Goal: Transaction & Acquisition: Purchase product/service

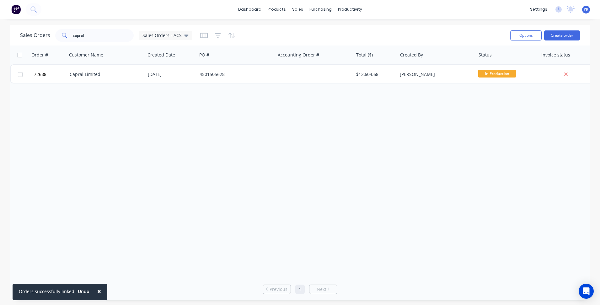
click at [99, 211] on div "Order # Customer Name Created Date PO # Accounting Order # Total ($) Created By…" at bounding box center [300, 161] width 580 height 233
click at [159, 195] on div "Order # Customer Name Created Date PO # Accounting Order # Total ($) Created By…" at bounding box center [300, 161] width 580 height 233
click at [318, 29] on div "Sales Orders" at bounding box center [321, 30] width 26 height 6
drag, startPoint x: 80, startPoint y: 34, endPoint x: 54, endPoint y: 32, distance: 26.4
click at [65, 32] on div "capral" at bounding box center [94, 35] width 78 height 13
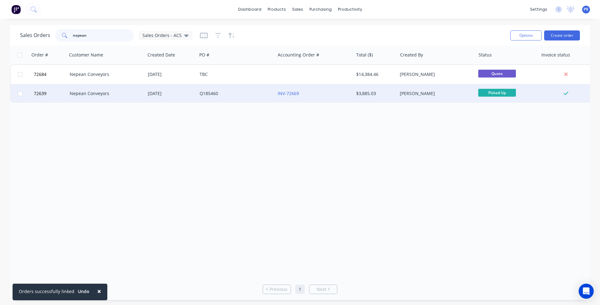
type input "nepean"
click at [200, 92] on div "Q185460" at bounding box center [235, 93] width 70 height 6
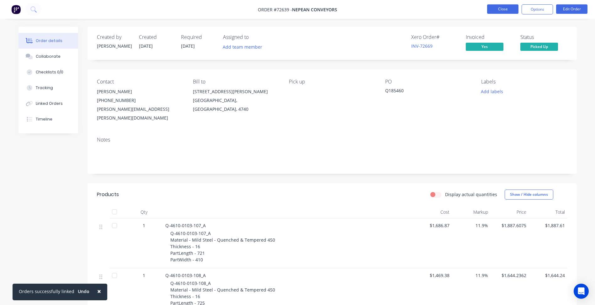
click at [511, 7] on button "Close" at bounding box center [502, 8] width 31 height 9
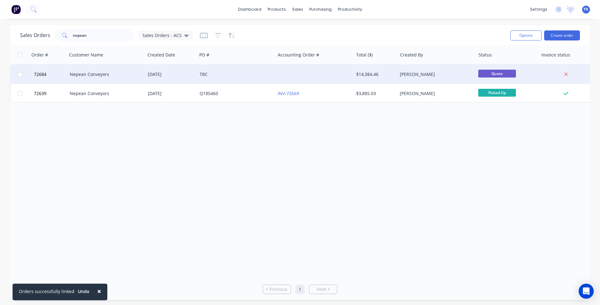
click at [440, 77] on div "[PERSON_NAME]" at bounding box center [435, 74] width 70 height 6
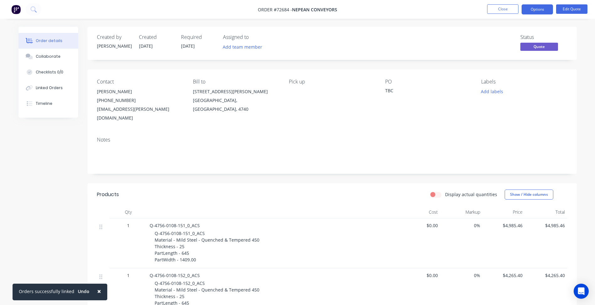
click at [390, 92] on div "TBC" at bounding box center [424, 91] width 78 height 9
click at [541, 12] on button "Options" at bounding box center [537, 9] width 31 height 10
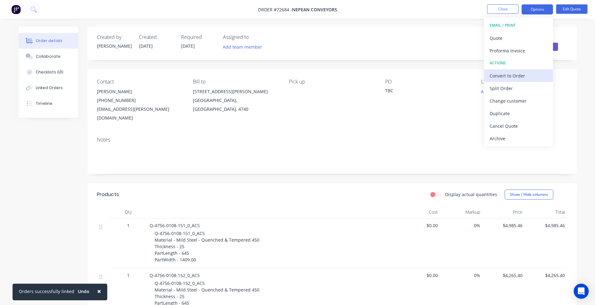
click at [511, 75] on div "Convert to Order" at bounding box center [519, 75] width 58 height 9
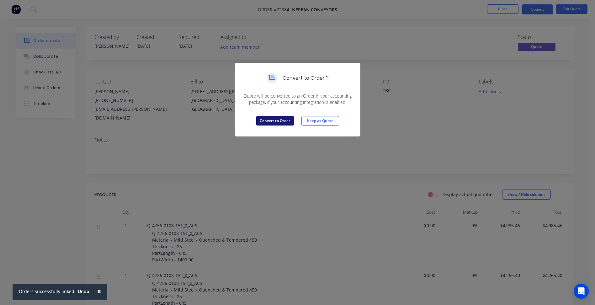
click at [276, 122] on button "Convert to Order" at bounding box center [275, 120] width 38 height 9
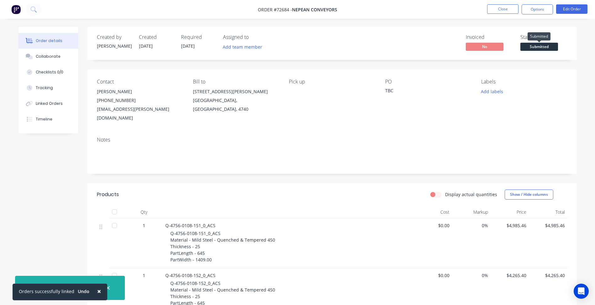
click at [534, 43] on span "Submitted" at bounding box center [540, 47] width 38 height 8
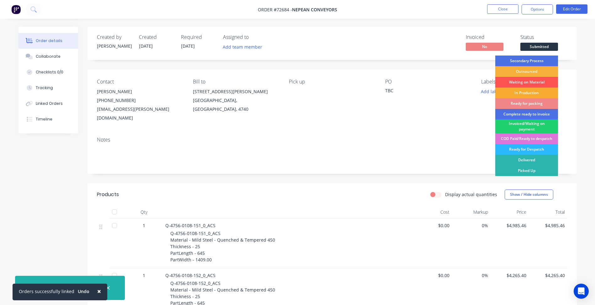
click at [531, 95] on div "In Production" at bounding box center [526, 93] width 63 height 11
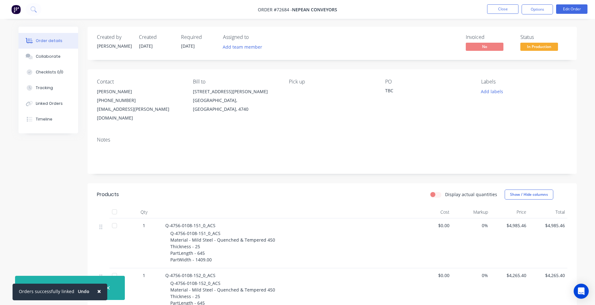
click at [539, 4] on nav "Order #72684 - Nepean Conveyors Close Options Edit Order" at bounding box center [297, 9] width 595 height 19
click at [541, 47] on span "In Production" at bounding box center [540, 47] width 38 height 8
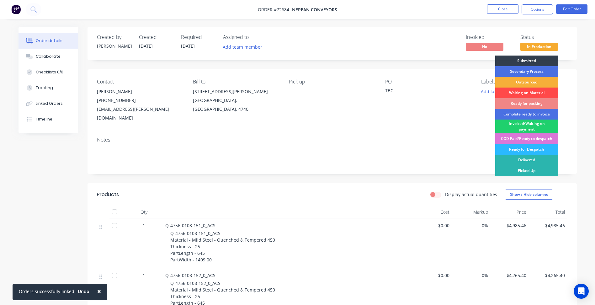
click at [526, 92] on div "Waiting on Material" at bounding box center [526, 93] width 63 height 11
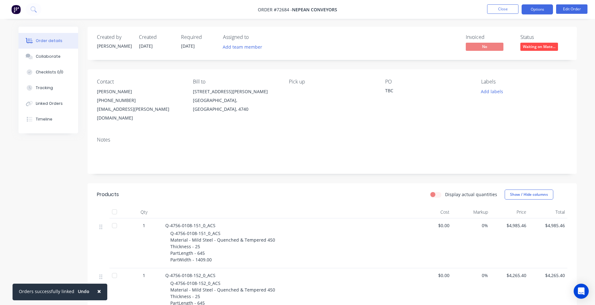
click at [537, 9] on button "Options" at bounding box center [537, 9] width 31 height 10
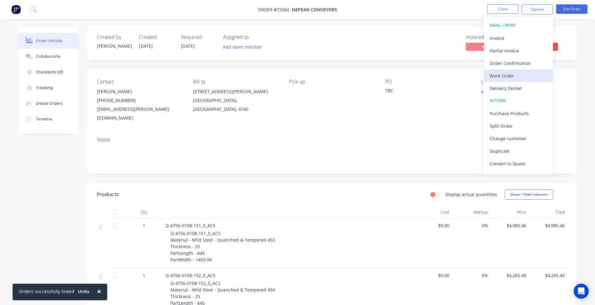
click at [511, 72] on div "Work Order" at bounding box center [519, 75] width 58 height 9
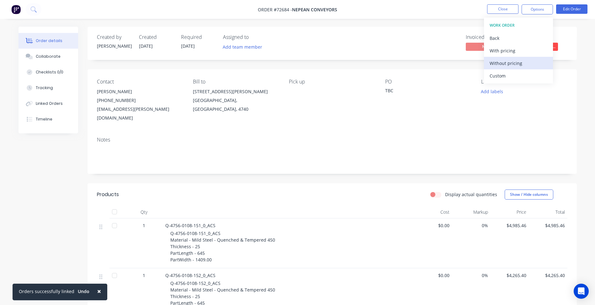
click at [505, 66] on div "Without pricing" at bounding box center [519, 63] width 58 height 9
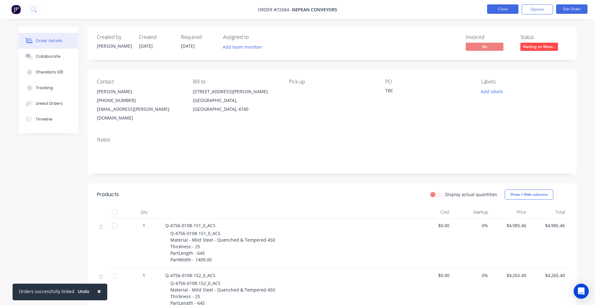
click at [498, 7] on button "Close" at bounding box center [502, 8] width 31 height 9
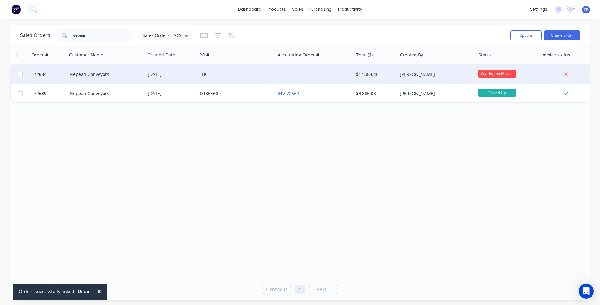
click at [295, 79] on div at bounding box center [314, 74] width 78 height 19
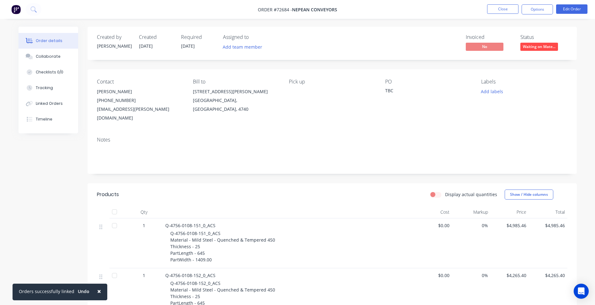
click at [279, 10] on span "Order #72684 -" at bounding box center [275, 10] width 34 height 6
copy span "72684"
click at [500, 9] on button "Close" at bounding box center [502, 8] width 31 height 9
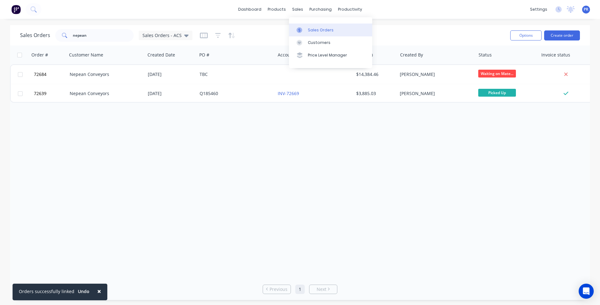
click at [307, 31] on link "Sales Orders" at bounding box center [330, 30] width 83 height 13
click at [481, 29] on div "Sales Orders nepean Sales Orders - ACS" at bounding box center [262, 35] width 485 height 15
drag, startPoint x: 92, startPoint y: 34, endPoint x: 0, endPoint y: 31, distance: 91.7
click at [20, 31] on div "Sales Orders nepean Sales Orders - ACS" at bounding box center [106, 35] width 172 height 13
type input "[PERSON_NAME]"
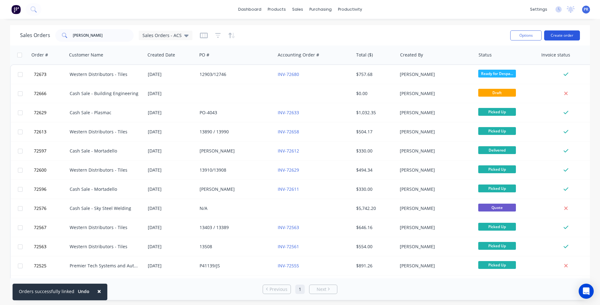
click at [552, 36] on button "Create order" at bounding box center [562, 35] width 36 height 10
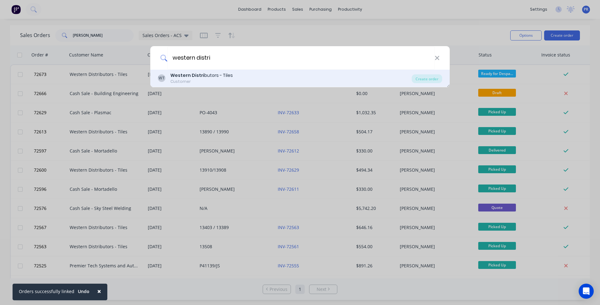
type input "western distri"
click at [218, 79] on div "Customer" at bounding box center [201, 82] width 62 height 6
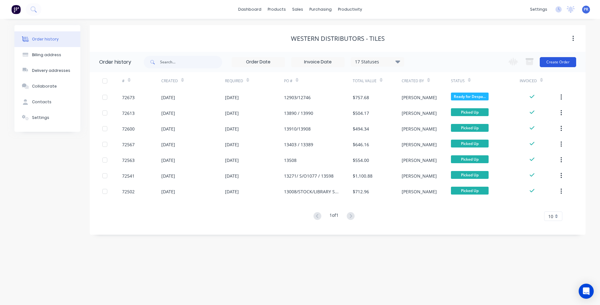
click at [552, 61] on button "Create Order" at bounding box center [558, 62] width 36 height 10
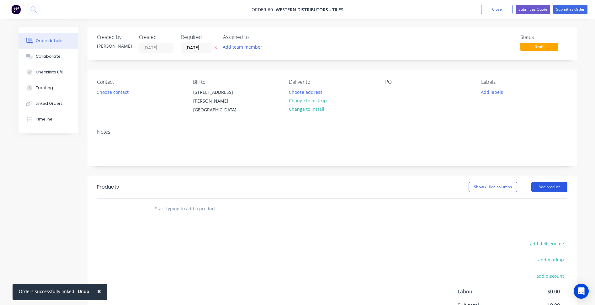
click at [548, 189] on button "Add product" at bounding box center [550, 187] width 36 height 10
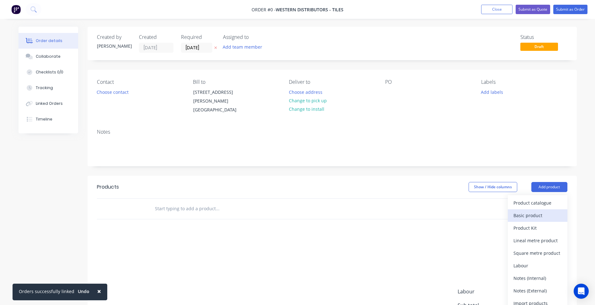
click at [535, 217] on div "Basic product" at bounding box center [538, 215] width 48 height 9
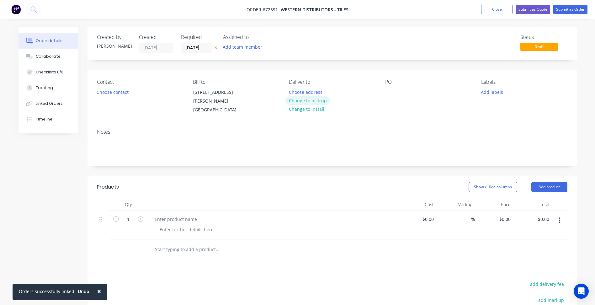
click at [305, 99] on button "Change to pick up" at bounding box center [308, 100] width 45 height 8
click at [196, 45] on input "[DATE]" at bounding box center [196, 47] width 31 height 9
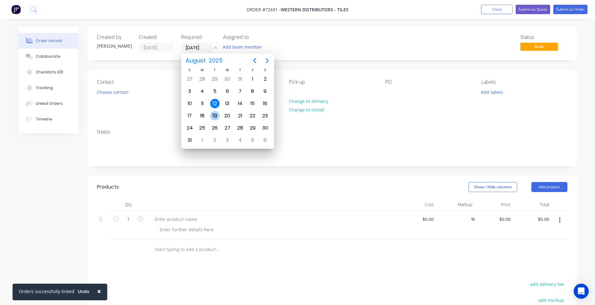
click at [216, 114] on div "19" at bounding box center [214, 115] width 9 height 9
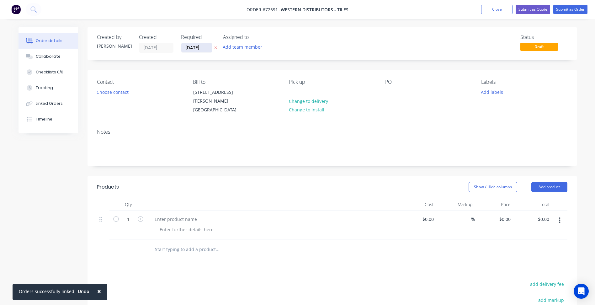
click at [197, 50] on input "[DATE]" at bounding box center [196, 47] width 31 height 9
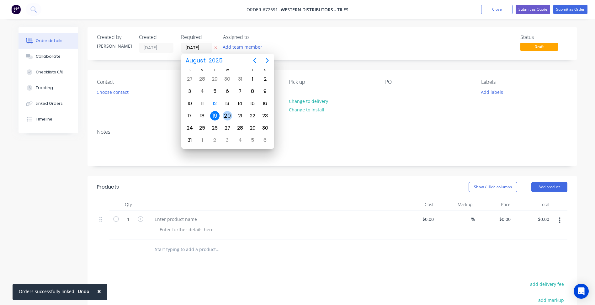
click at [228, 115] on div "20" at bounding box center [227, 115] width 9 height 9
type input "[DATE]"
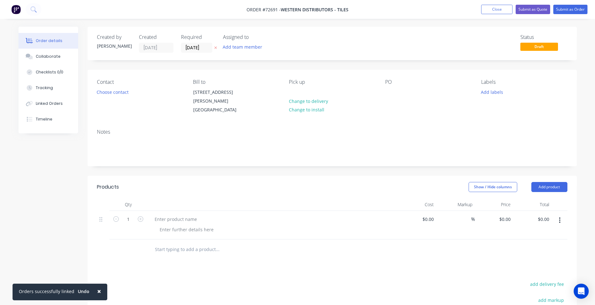
click at [272, 10] on span "Order #72691 -" at bounding box center [264, 10] width 34 height 6
copy span "72691"
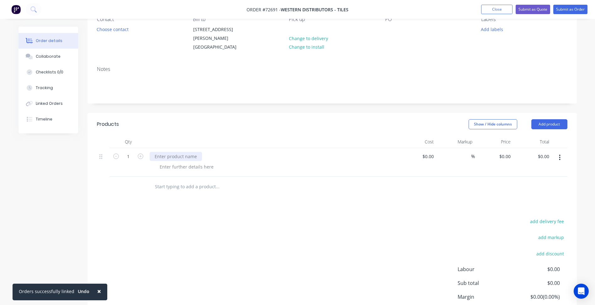
click at [190, 158] on div at bounding box center [176, 156] width 52 height 9
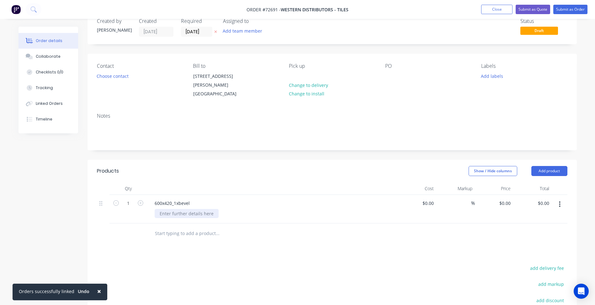
scroll to position [31, 0]
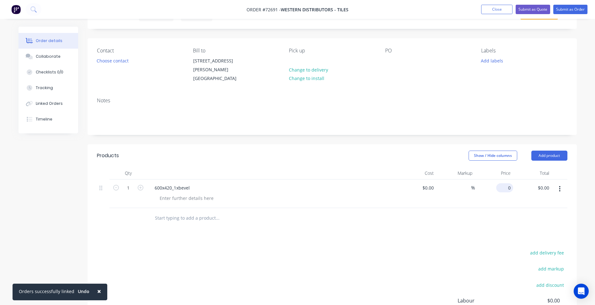
click at [503, 187] on div "0 $0.00" at bounding box center [494, 193] width 39 height 29
type input "8"
type input "$0.00"
click at [491, 9] on button "Close" at bounding box center [496, 9] width 31 height 9
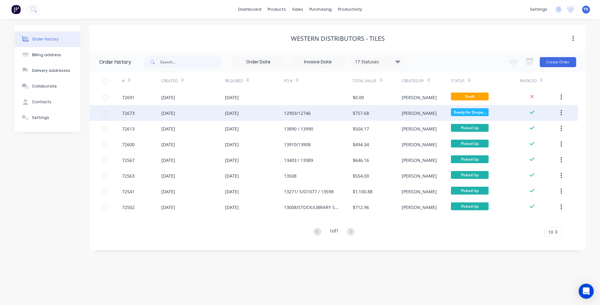
click at [429, 116] on div "[PERSON_NAME]" at bounding box center [426, 113] width 49 height 16
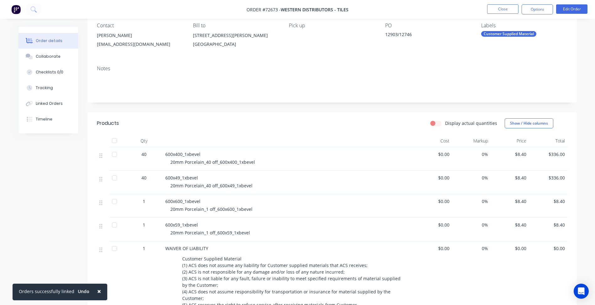
scroll to position [63, 0]
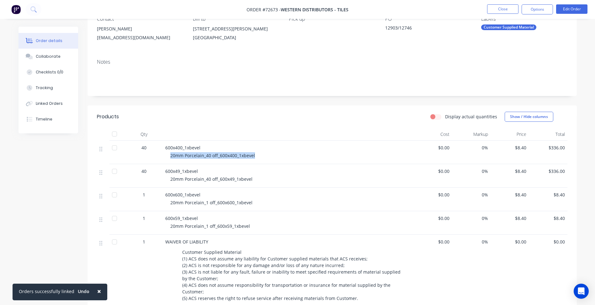
drag, startPoint x: 254, startPoint y: 155, endPoint x: 163, endPoint y: 155, distance: 91.6
click at [163, 155] on div "600x400_1xbevel 20mm Porcelain_40 off_600x400_1xbevel" at bounding box center [288, 153] width 251 height 24
copy span "20mm Porcelain_40 off_600x400_1xbevel"
click at [500, 11] on button "Close" at bounding box center [502, 8] width 31 height 9
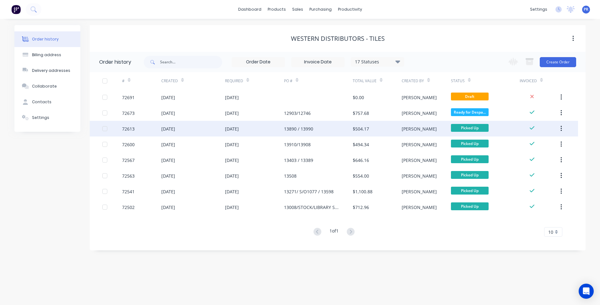
click at [205, 132] on div "[DATE]" at bounding box center [193, 129] width 64 height 16
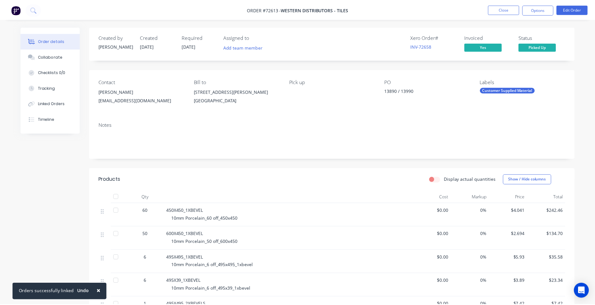
scroll to position [94, 0]
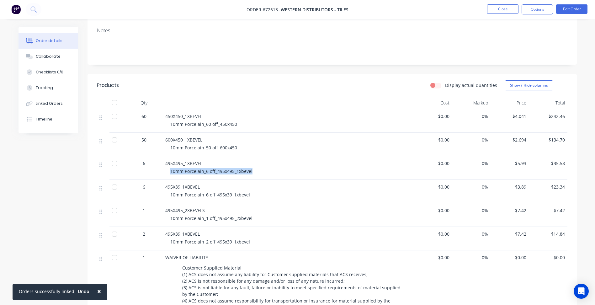
drag, startPoint x: 251, startPoint y: 170, endPoint x: 165, endPoint y: 172, distance: 86.0
click at [165, 172] on div "495X495_1XBEVEL 10mm Porcelain_6 off_495x495_1xbevel" at bounding box center [288, 168] width 251 height 24
drag, startPoint x: 234, startPoint y: 147, endPoint x: 218, endPoint y: 147, distance: 16.0
click at [218, 147] on span "10mm Porcelain_50 off_600x450" at bounding box center [203, 148] width 67 height 6
drag, startPoint x: 218, startPoint y: 147, endPoint x: 237, endPoint y: 148, distance: 19.2
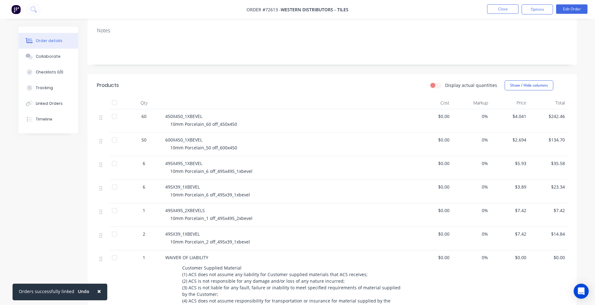
click at [237, 148] on div "10mm Porcelain_50 off_600x450" at bounding box center [290, 147] width 241 height 7
drag, startPoint x: 237, startPoint y: 148, endPoint x: 166, endPoint y: 149, distance: 70.6
click at [166, 149] on div "600X450_1XBEVEL 10mm Porcelain_50 off_600x450" at bounding box center [288, 145] width 251 height 24
copy span "10mm Porcelain_50 off_600x450"
click at [201, 123] on span "10mm Porcelain_60 off_450x450" at bounding box center [203, 124] width 67 height 6
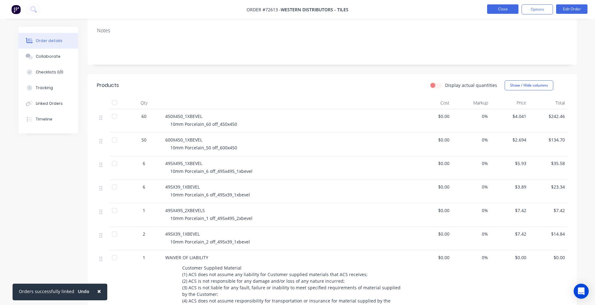
click at [505, 5] on button "Close" at bounding box center [502, 8] width 31 height 9
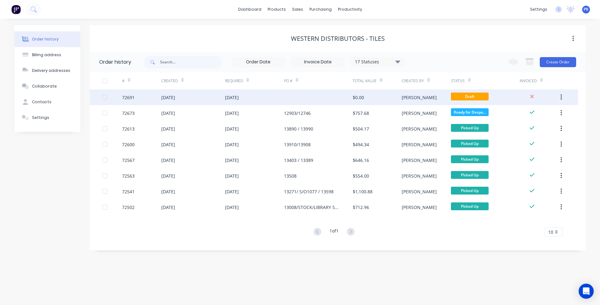
click at [440, 94] on div "[PERSON_NAME]" at bounding box center [426, 97] width 49 height 16
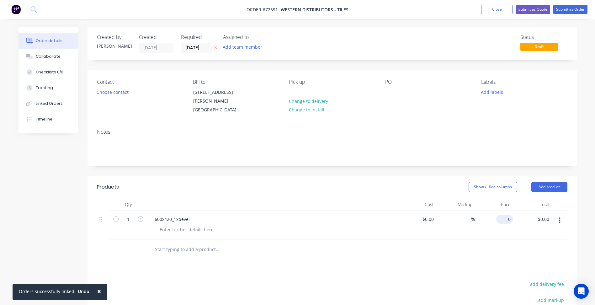
click at [505, 218] on div "0 $0.00" at bounding box center [504, 219] width 17 height 9
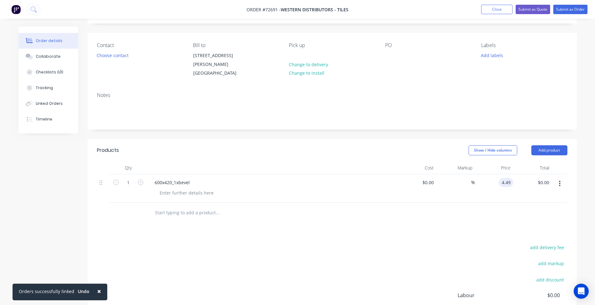
scroll to position [94, 0]
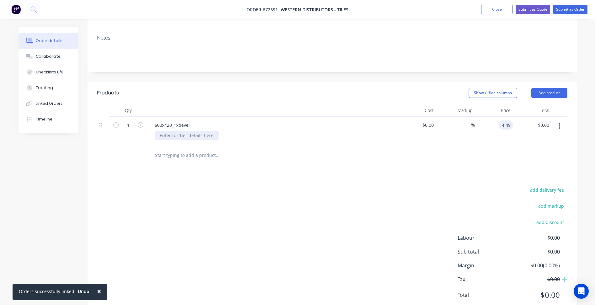
type input "$4.49"
click at [183, 136] on div at bounding box center [187, 135] width 64 height 9
paste div
click at [197, 135] on div "10mm Porcelain_50 off_600x450" at bounding box center [193, 135] width 77 height 9
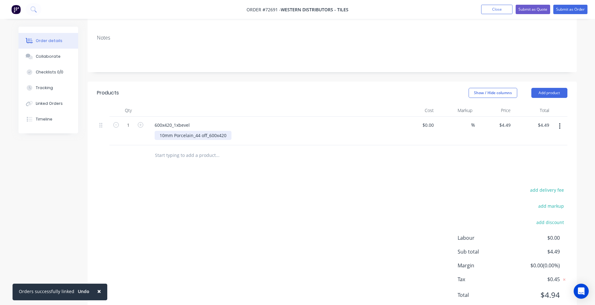
click at [230, 137] on div "10mm Porcelain_44 off_600x420" at bounding box center [193, 135] width 77 height 9
click at [564, 125] on button "button" at bounding box center [560, 125] width 15 height 11
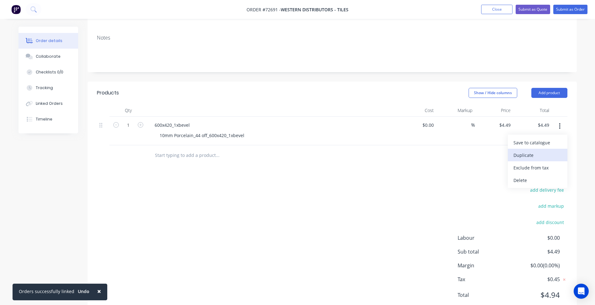
click at [533, 157] on div "Duplicate" at bounding box center [538, 155] width 48 height 9
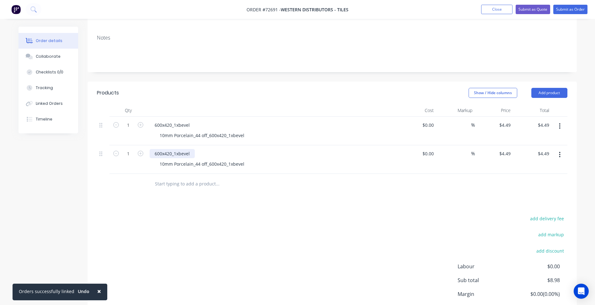
click at [172, 153] on div "600x420_1xbevel" at bounding box center [172, 153] width 45 height 9
click at [201, 163] on div "10mm Porcelain_44 off_600x420_1xbevel" at bounding box center [202, 163] width 95 height 9
click at [133, 130] on input "1" at bounding box center [128, 124] width 16 height 9
type input "44"
type input "$197.56"
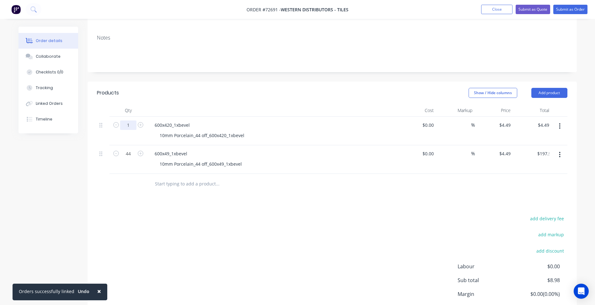
click at [132, 124] on input "1" at bounding box center [128, 124] width 16 height 9
type input "44"
type input "$197.56"
click at [323, 218] on div "add delivery fee add markup add discount Labour $0.00 Sub total $202.05 Margin …" at bounding box center [332, 274] width 471 height 121
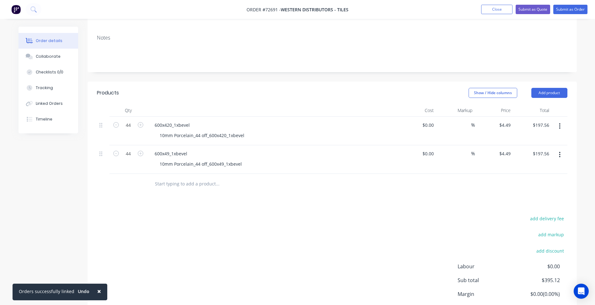
drag, startPoint x: 562, startPoint y: 158, endPoint x: 559, endPoint y: 159, distance: 3.2
click at [562, 158] on button "button" at bounding box center [560, 154] width 15 height 11
click at [533, 186] on div "Duplicate" at bounding box center [538, 183] width 48 height 9
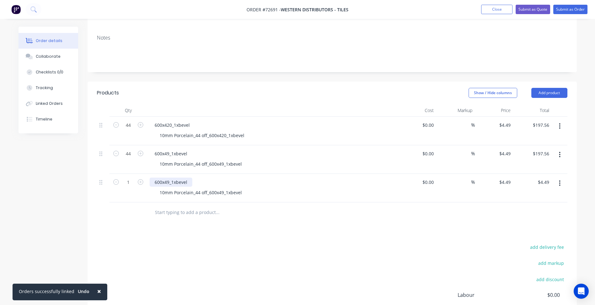
click at [163, 179] on div "600x49_1xbevel" at bounding box center [171, 182] width 43 height 9
click at [171, 180] on div "600x49_1xbevel" at bounding box center [171, 182] width 43 height 9
click at [168, 180] on div "600x49_1xbevel" at bounding box center [171, 182] width 43 height 9
click at [163, 192] on div "10mm Porcelain_44 off_600x49_1xbevel" at bounding box center [201, 192] width 92 height 9
click at [183, 195] on div "00mm Porcelain_44 off_600x49_1xbevel" at bounding box center [201, 192] width 92 height 9
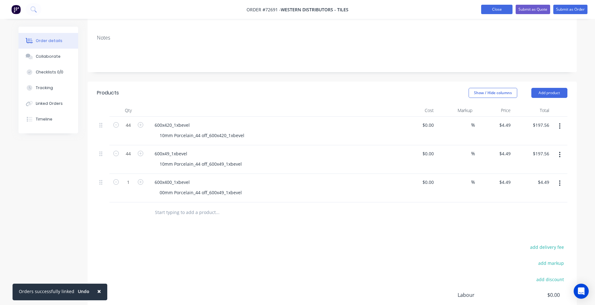
click at [499, 8] on button "Close" at bounding box center [496, 9] width 31 height 9
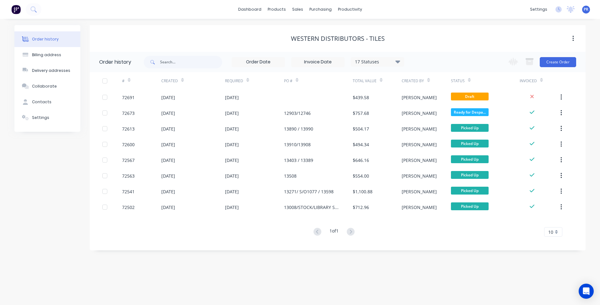
click at [152, 257] on div "Order history Billing address Delivery addresses Collaborate Contacts Settings …" at bounding box center [300, 162] width 600 height 286
click at [320, 36] on link "Customers" at bounding box center [330, 42] width 83 height 13
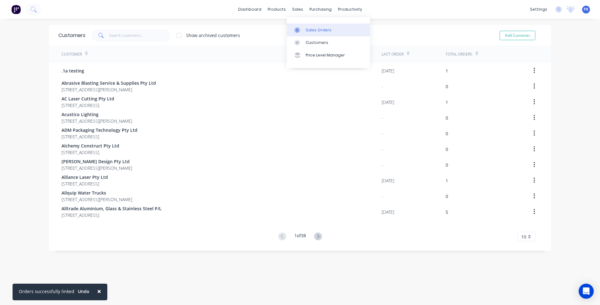
click at [310, 28] on div "Sales Orders" at bounding box center [319, 30] width 26 height 6
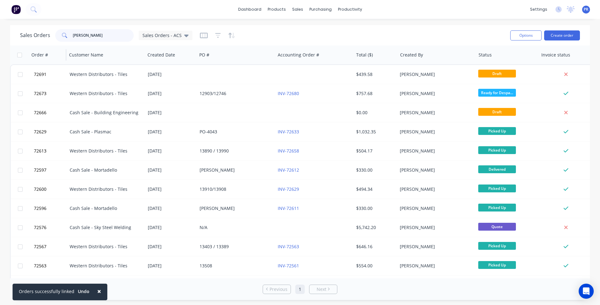
drag, startPoint x: 85, startPoint y: 39, endPoint x: 66, endPoint y: 56, distance: 25.3
click at [40, 34] on div "Sales Orders [PERSON_NAME] Sales Orders - ACS" at bounding box center [106, 35] width 172 height 13
click at [349, 27] on div at bounding box center [344, 30] width 9 height 6
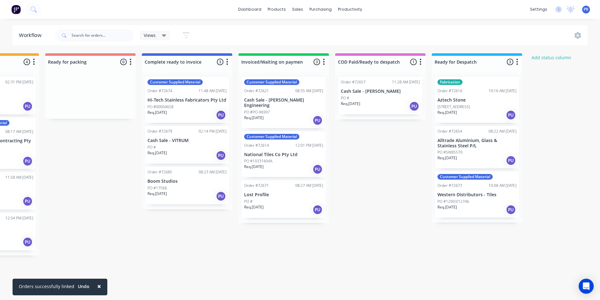
scroll to position [0, 452]
click at [486, 106] on div "[STREET_ADDRESS]" at bounding box center [476, 107] width 79 height 6
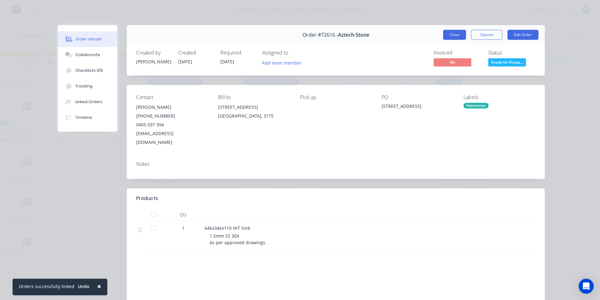
click at [450, 38] on button "Close" at bounding box center [454, 35] width 23 height 10
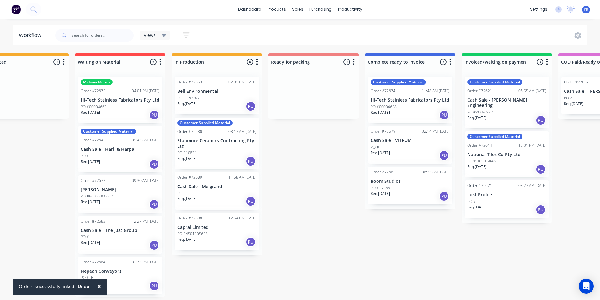
scroll to position [0, 0]
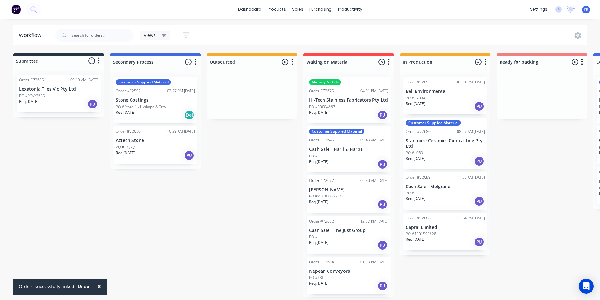
click at [53, 99] on div "Req. [DATE] PU" at bounding box center [58, 104] width 79 height 11
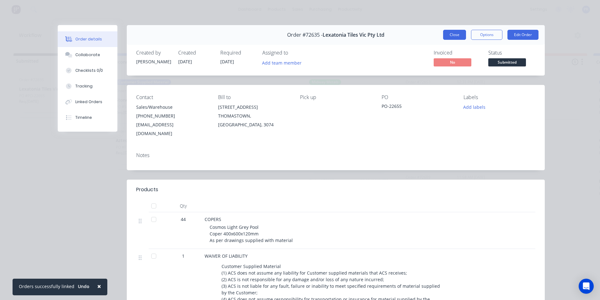
click at [450, 34] on button "Close" at bounding box center [454, 35] width 23 height 10
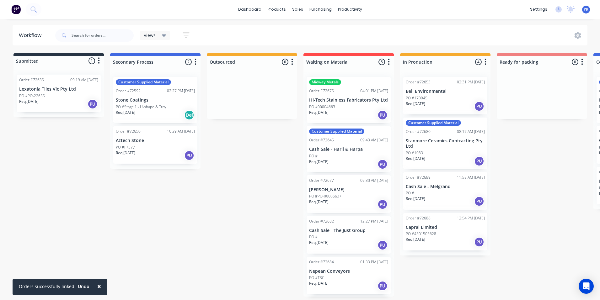
click at [141, 108] on p "PO #Stage 1 - U-shape & Tray" at bounding box center [141, 107] width 51 height 6
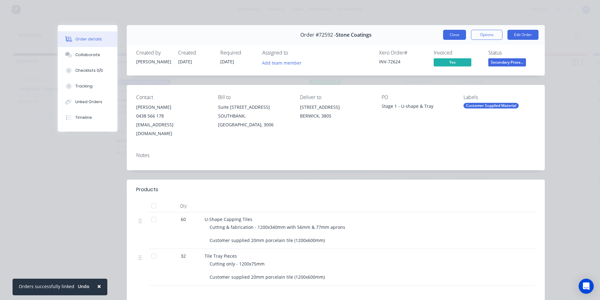
click at [444, 35] on button "Close" at bounding box center [454, 35] width 23 height 10
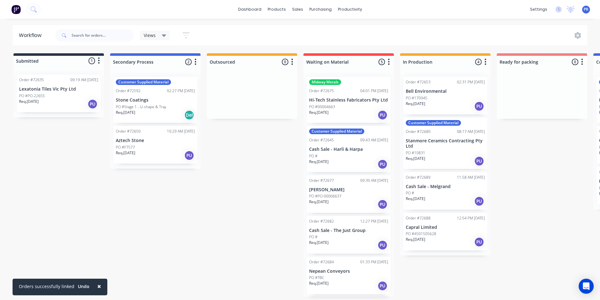
click at [53, 100] on div "Req. [DATE] PU" at bounding box center [58, 104] width 79 height 11
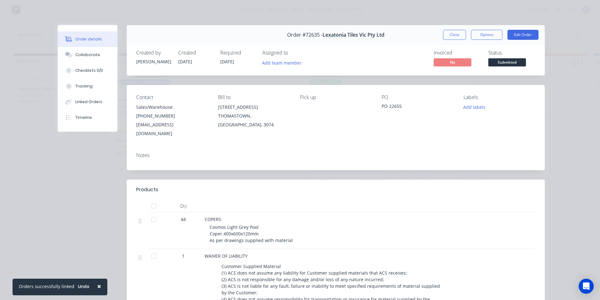
drag, startPoint x: 446, startPoint y: 33, endPoint x: 446, endPoint y: 49, distance: 15.4
click at [446, 33] on button "Close" at bounding box center [454, 35] width 23 height 10
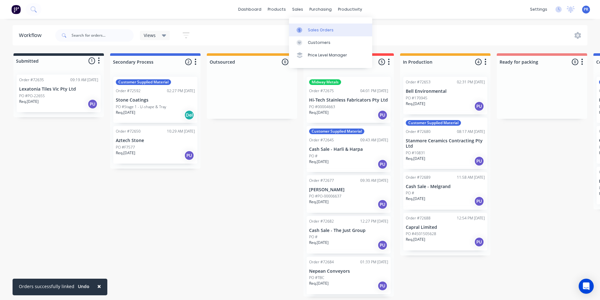
click at [305, 31] on div at bounding box center [301, 30] width 9 height 6
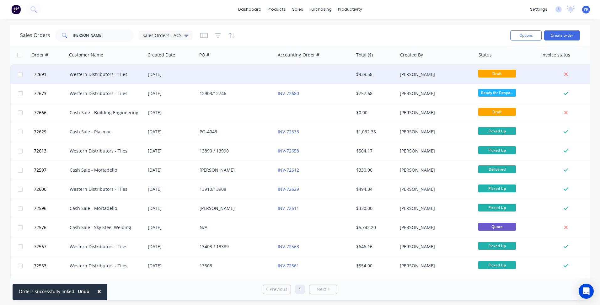
click at [128, 74] on div "Western Distributors - Tiles" at bounding box center [105, 74] width 70 height 6
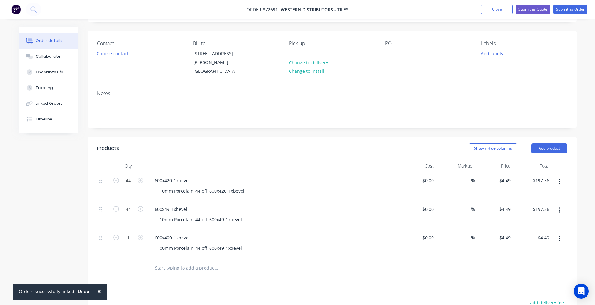
scroll to position [94, 0]
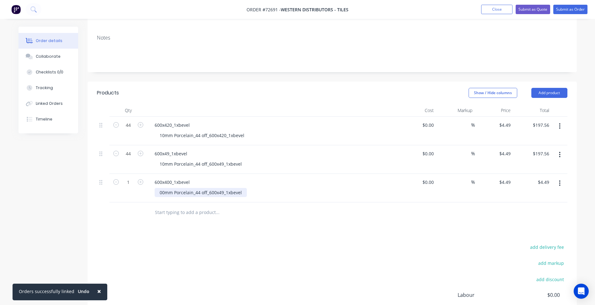
click at [162, 192] on div "00mm Porcelain_44 off_600x49_1xbevel" at bounding box center [201, 192] width 92 height 9
click at [198, 193] on div "20mm Porcelain_44 off_600x49_1xbevel" at bounding box center [201, 192] width 92 height 9
click at [199, 194] on div "20mm Porcelain_44 off_600x49_1xbevel" at bounding box center [201, 192] width 92 height 9
click at [224, 192] on div "20mm Porcelain_20 off_600x49_1xbevel" at bounding box center [201, 192] width 92 height 9
click at [500, 183] on div "4.49 $4.49" at bounding box center [504, 182] width 17 height 9
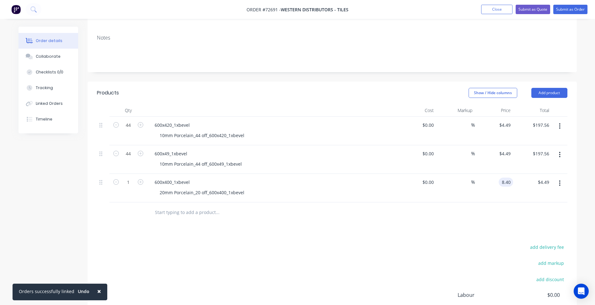
type input "$8.40"
click at [314, 237] on div "Products Show / Hide columns Add product Qty Cost Markup Price Total 44 600x420…" at bounding box center [332, 228] width 489 height 292
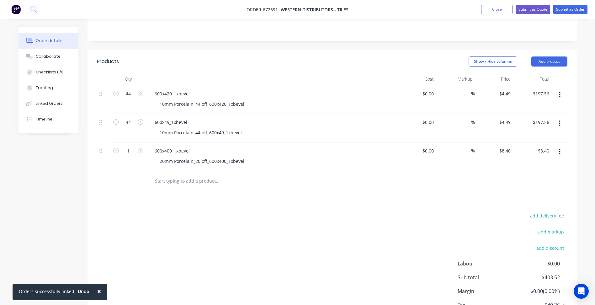
click at [561, 153] on icon "button" at bounding box center [560, 151] width 2 height 7
click at [528, 181] on div "Duplicate" at bounding box center [538, 180] width 48 height 9
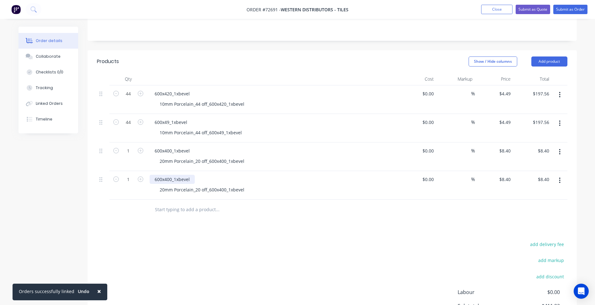
click at [174, 183] on div "600x400_1xbevel" at bounding box center [172, 179] width 45 height 9
click at [171, 180] on div "600x400_1xbevel" at bounding box center [172, 179] width 45 height 9
drag, startPoint x: 224, startPoint y: 190, endPoint x: 228, endPoint y: 190, distance: 4.4
click at [226, 190] on div "20mm Porcelain_20 off_600x400_1xbevel" at bounding box center [202, 189] width 95 height 9
click at [133, 99] on input "1" at bounding box center [128, 93] width 16 height 9
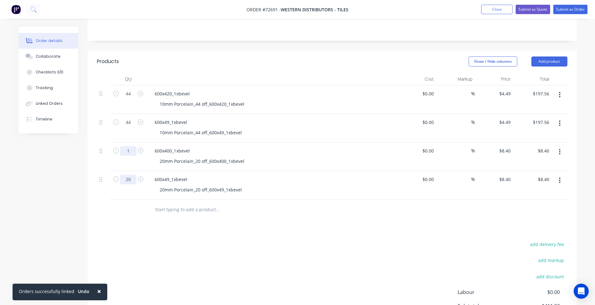
type input "20"
type input "$168.00"
click at [128, 99] on input "1" at bounding box center [128, 93] width 16 height 9
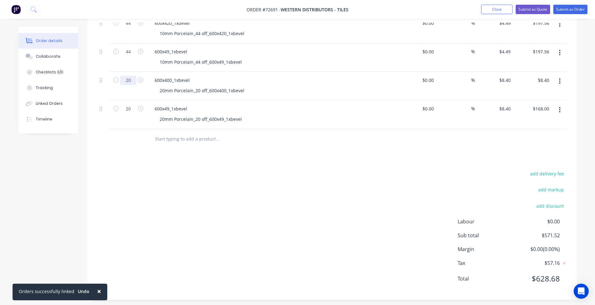
scroll to position [201, 0]
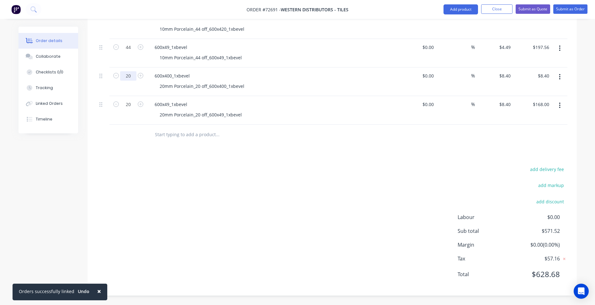
type input "20"
type input "$168.00"
click at [315, 239] on div "add delivery fee add markup add discount Labour $0.00 Sub total $731.12 Margin …" at bounding box center [332, 225] width 471 height 121
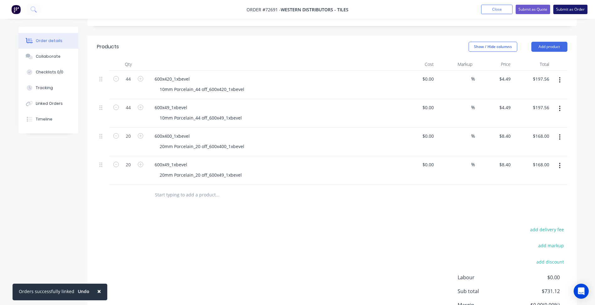
scroll to position [138, 0]
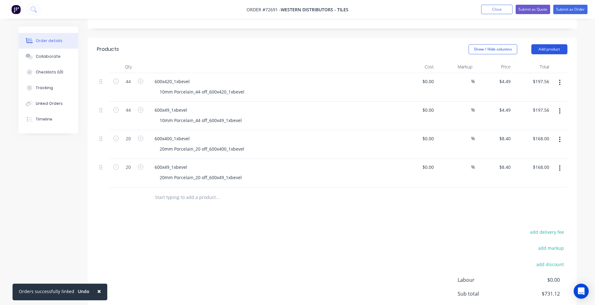
click at [539, 51] on button "Add product" at bounding box center [550, 49] width 36 height 10
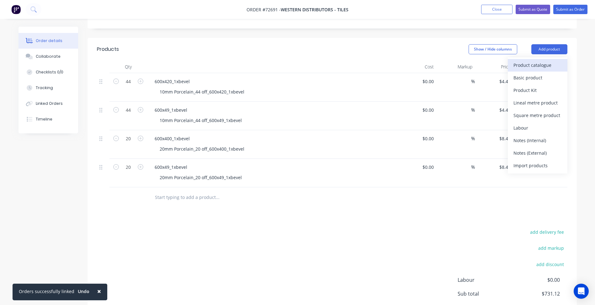
click at [531, 69] on div "Product catalogue" at bounding box center [538, 65] width 48 height 9
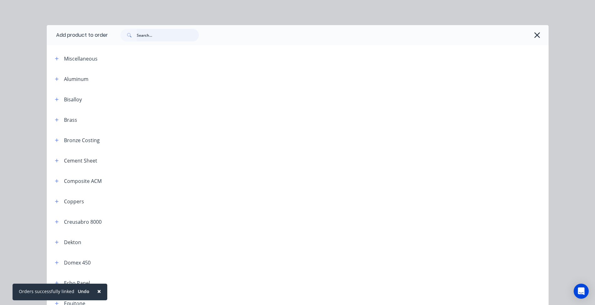
click at [172, 37] on input "text" at bounding box center [168, 35] width 62 height 13
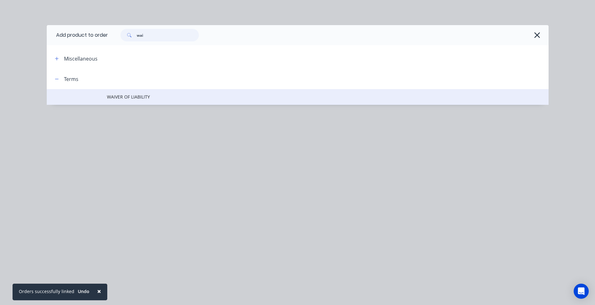
type input "wai"
click at [134, 101] on td "WAIVER OF LIABILITY" at bounding box center [328, 97] width 442 height 16
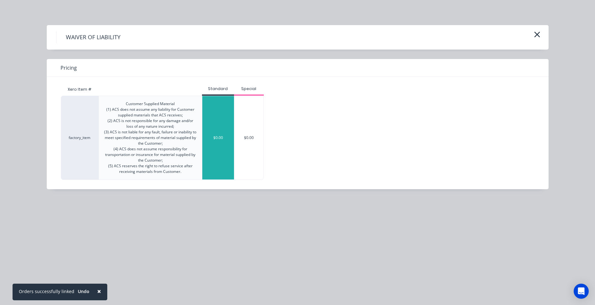
click at [220, 126] on div "$0.00" at bounding box center [218, 137] width 32 height 83
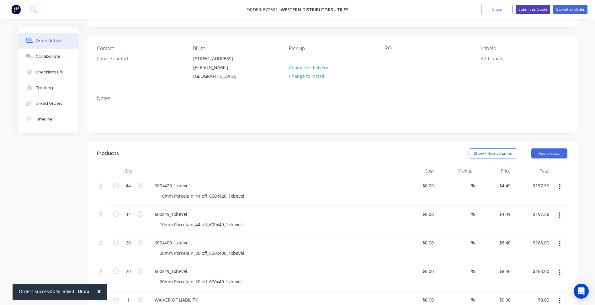
scroll to position [0, 0]
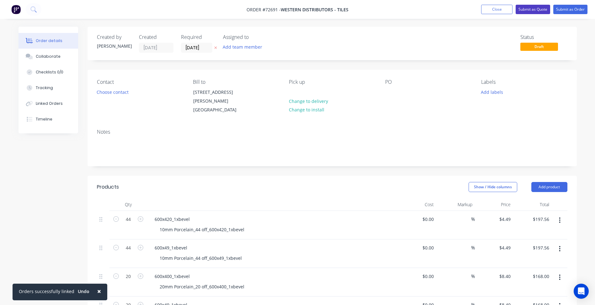
click at [537, 11] on button "Submit as Quote" at bounding box center [533, 9] width 35 height 9
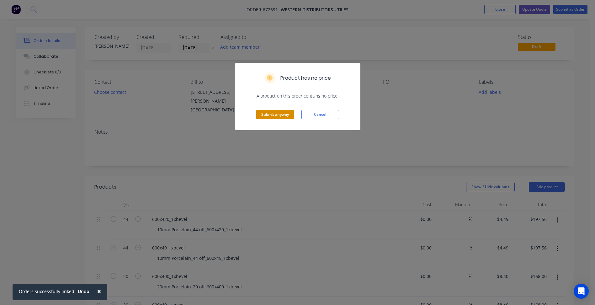
click at [275, 118] on button "Submit anyway" at bounding box center [275, 114] width 38 height 9
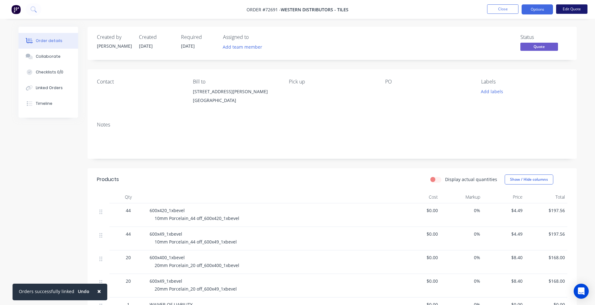
click at [578, 8] on button "Edit Quote" at bounding box center [571, 8] width 31 height 9
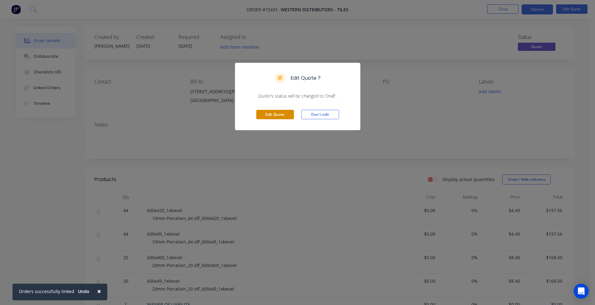
drag, startPoint x: 275, startPoint y: 113, endPoint x: 270, endPoint y: 113, distance: 5.0
click at [275, 113] on button "Edit Quote" at bounding box center [275, 114] width 38 height 9
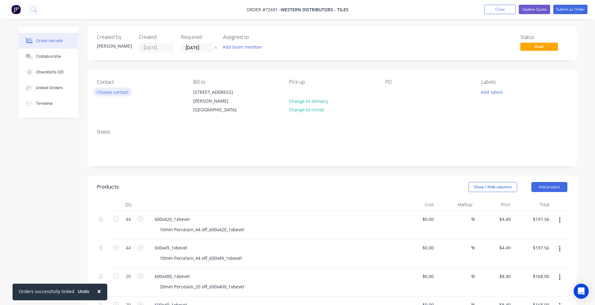
click at [111, 95] on button "Choose contact" at bounding box center [112, 92] width 39 height 8
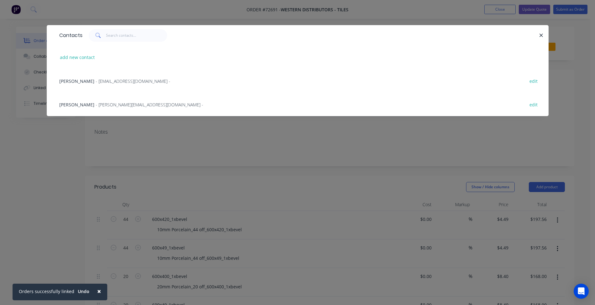
click at [96, 83] on span "- [EMAIL_ADDRESS][DOMAIN_NAME] -" at bounding box center [133, 81] width 75 height 6
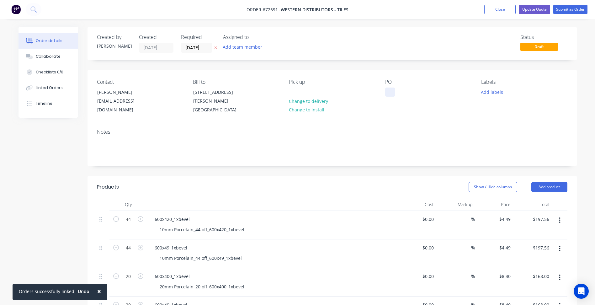
click at [392, 91] on div at bounding box center [390, 92] width 10 height 9
click at [533, 9] on button "Update Quote" at bounding box center [534, 9] width 31 height 9
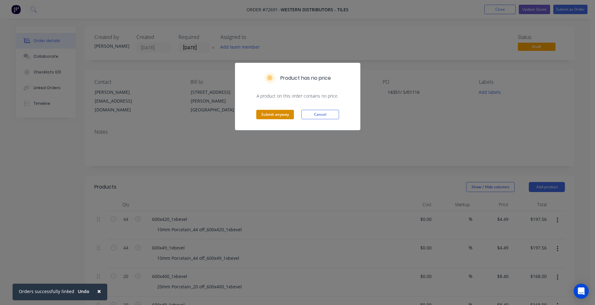
click at [278, 114] on button "Submit anyway" at bounding box center [275, 114] width 38 height 9
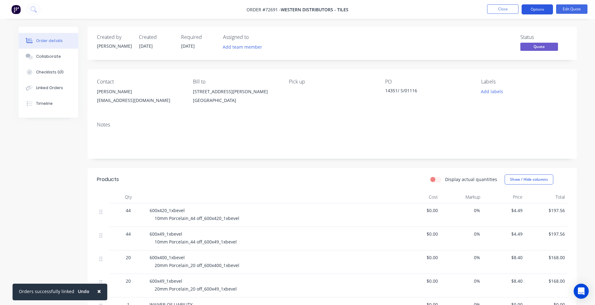
click at [540, 10] on button "Options" at bounding box center [537, 9] width 31 height 10
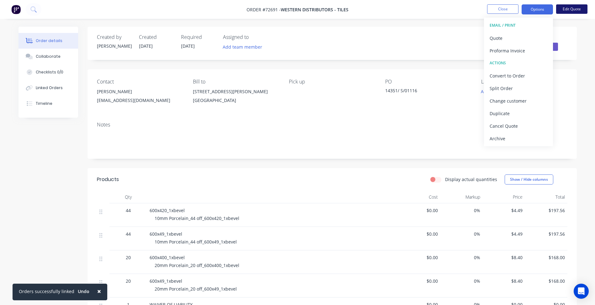
click at [572, 12] on button "Edit Quote" at bounding box center [571, 8] width 31 height 9
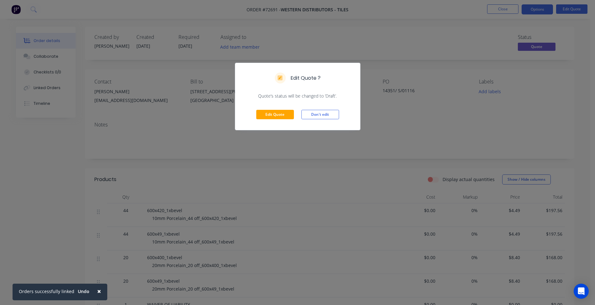
drag, startPoint x: 317, startPoint y: 115, endPoint x: 400, endPoint y: 86, distance: 87.9
click at [318, 115] on button "Don't edit" at bounding box center [321, 114] width 38 height 9
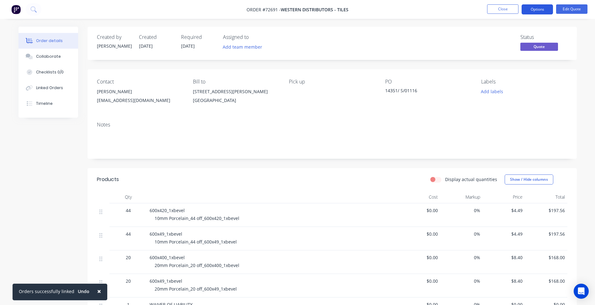
click at [533, 8] on button "Options" at bounding box center [537, 9] width 31 height 10
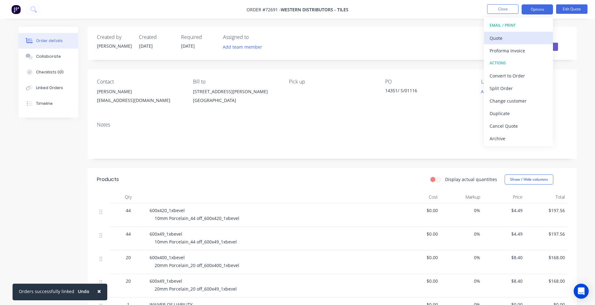
click at [508, 34] on div "Quote" at bounding box center [519, 38] width 58 height 9
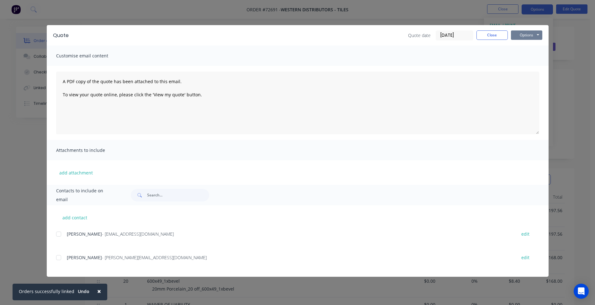
click at [541, 36] on button "Options" at bounding box center [526, 34] width 31 height 9
click at [537, 46] on button "Preview" at bounding box center [531, 46] width 40 height 10
click at [488, 33] on button "Close" at bounding box center [492, 34] width 31 height 9
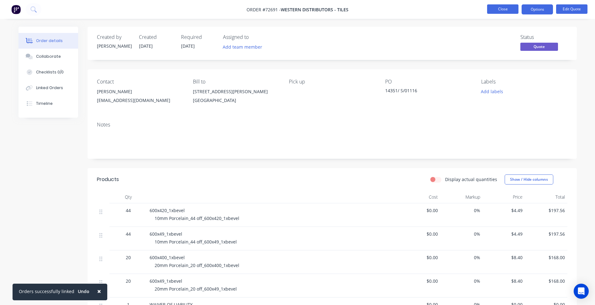
click at [499, 8] on button "Close" at bounding box center [502, 8] width 31 height 9
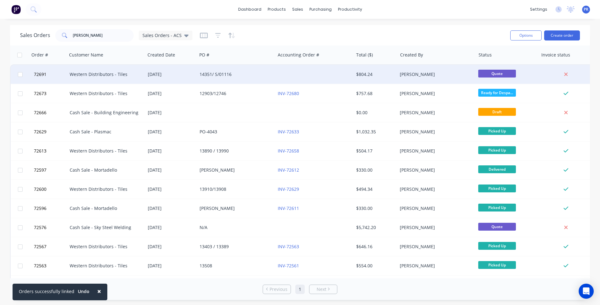
click at [215, 76] on div "14351/ S/01116" at bounding box center [235, 74] width 70 height 6
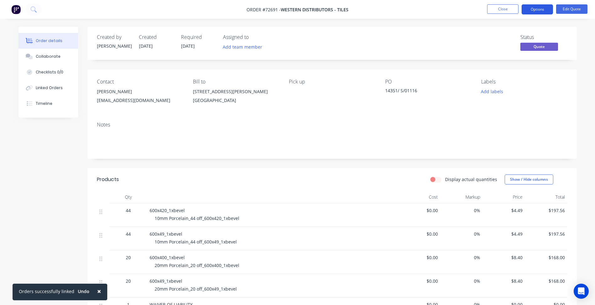
click at [541, 9] on button "Options" at bounding box center [537, 9] width 31 height 10
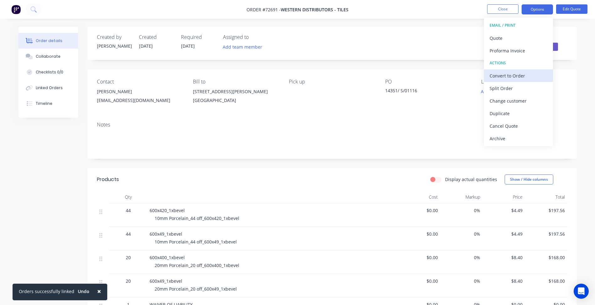
click at [506, 72] on div "Convert to Order" at bounding box center [519, 75] width 58 height 9
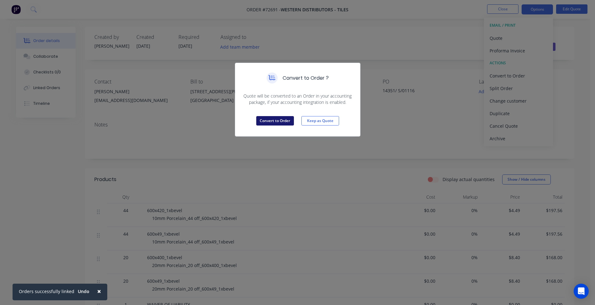
click at [276, 120] on button "Convert to Order" at bounding box center [275, 120] width 38 height 9
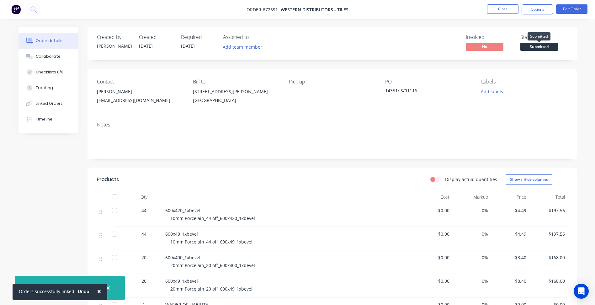
click at [539, 50] on span "Submitted" at bounding box center [540, 47] width 38 height 8
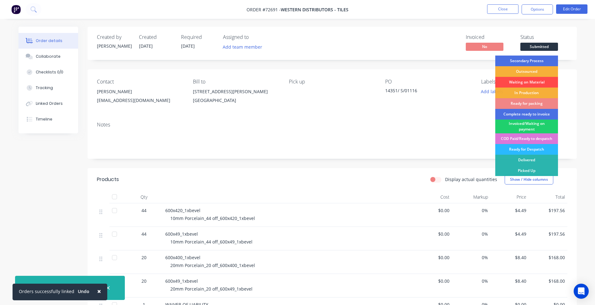
click at [529, 82] on div "Waiting on Material" at bounding box center [526, 82] width 63 height 11
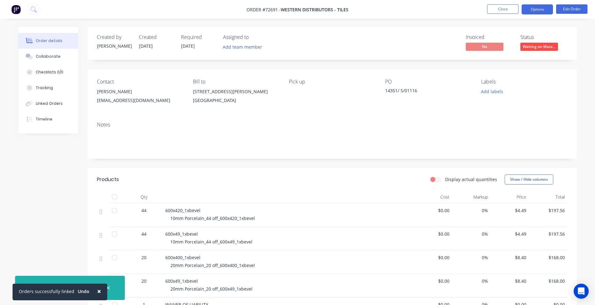
click at [543, 11] on button "Options" at bounding box center [537, 9] width 31 height 10
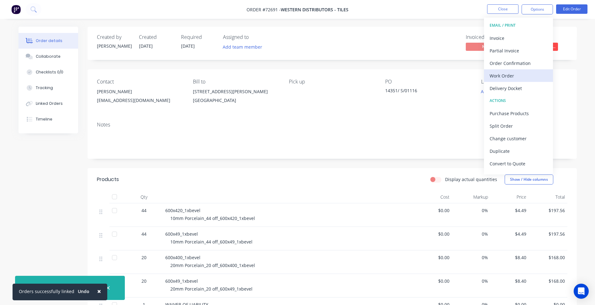
click at [504, 76] on div "Work Order" at bounding box center [519, 75] width 58 height 9
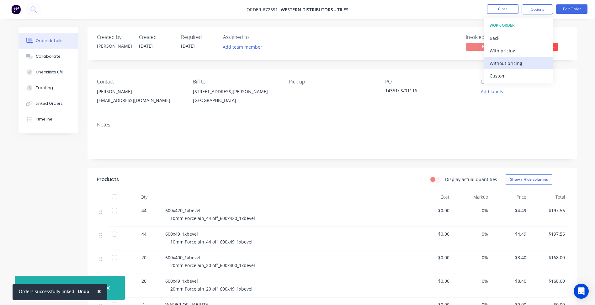
click at [522, 61] on div "Without pricing" at bounding box center [519, 63] width 58 height 9
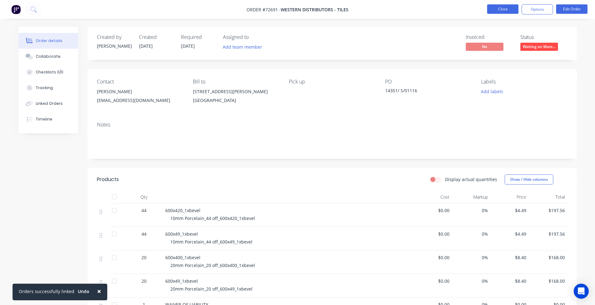
click at [502, 12] on button "Close" at bounding box center [502, 8] width 31 height 9
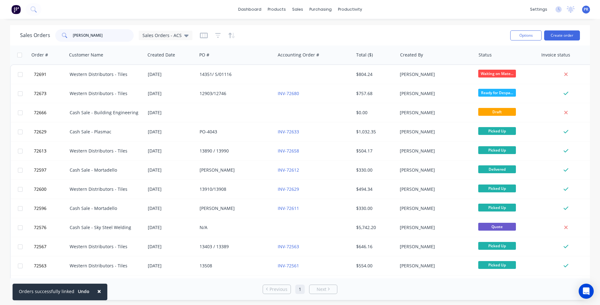
drag, startPoint x: 77, startPoint y: 35, endPoint x: 56, endPoint y: 34, distance: 20.7
click at [58, 35] on div "[PERSON_NAME]" at bounding box center [94, 35] width 78 height 13
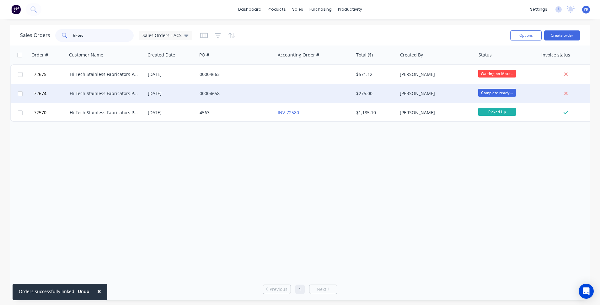
type input "hi-tec"
click at [449, 92] on div "[PERSON_NAME]" at bounding box center [435, 93] width 70 height 6
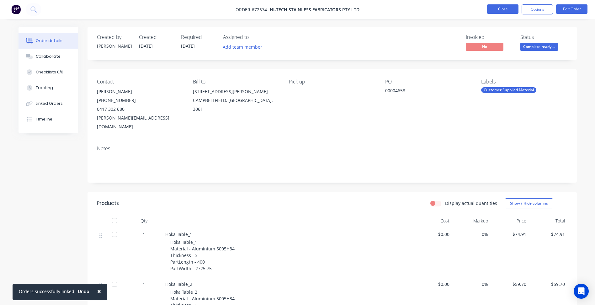
click at [507, 12] on button "Close" at bounding box center [502, 8] width 31 height 9
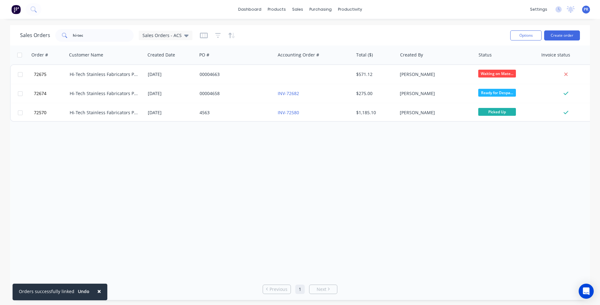
click at [148, 180] on div "Order # Customer Name Created Date PO # Accounting Order # Total ($) Created By…" at bounding box center [300, 161] width 580 height 233
click at [177, 192] on div "Order # Customer Name Created Date PO # Accounting Order # Total ($) Created By…" at bounding box center [300, 161] width 580 height 233
click at [173, 189] on div "Order # Customer Name Created Date PO # Accounting Order # Total ($) Created By…" at bounding box center [300, 161] width 580 height 233
click at [305, 23] on div "Sales Orders Customers Price Level Manager" at bounding box center [330, 42] width 83 height 51
click at [312, 29] on div "Sales Orders" at bounding box center [321, 30] width 26 height 6
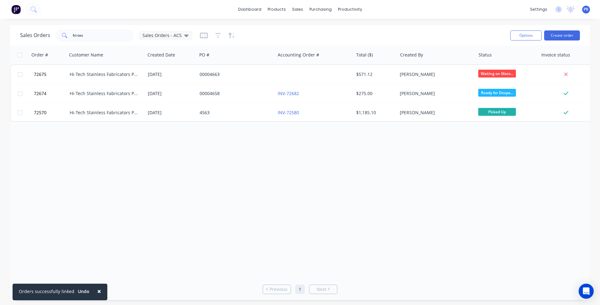
click at [179, 13] on div "dashboard products sales purchasing productivity dashboard products Product Cat…" at bounding box center [300, 9] width 600 height 19
drag, startPoint x: 297, startPoint y: 171, endPoint x: 300, endPoint y: 13, distance: 158.5
click at [299, 157] on div "Order # Customer Name Created Date PO # Accounting Order # Total ($) Created By…" at bounding box center [300, 161] width 580 height 233
click at [249, 9] on link "dashboard" at bounding box center [249, 9] width 29 height 9
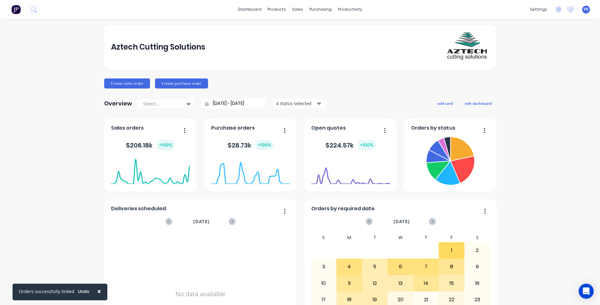
click at [232, 106] on input "[DATE] - [DATE]" at bounding box center [236, 103] width 54 height 9
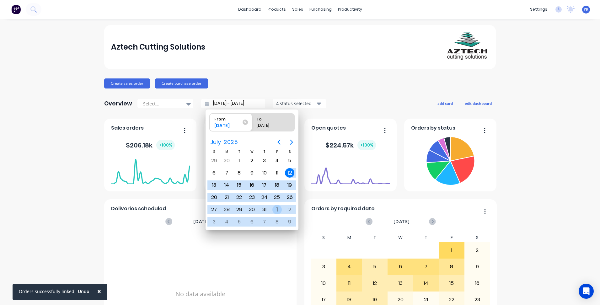
click at [276, 211] on div "1" at bounding box center [276, 209] width 9 height 9
type input "[DATE] - [DATE]"
radio input "false"
radio input "true"
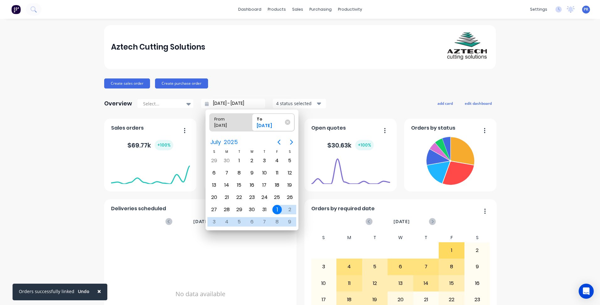
click at [53, 156] on div "Aztech Cutting Solutions Create sales order Create purchase order Overview Sele…" at bounding box center [300, 189] width 600 height 328
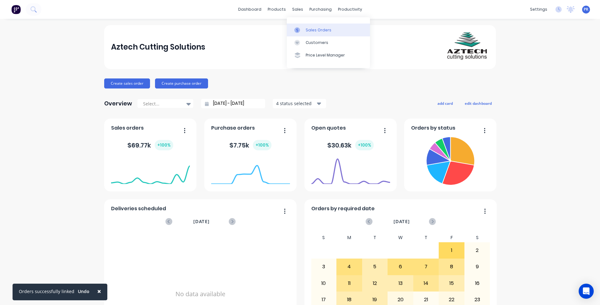
click at [301, 30] on div at bounding box center [298, 30] width 9 height 6
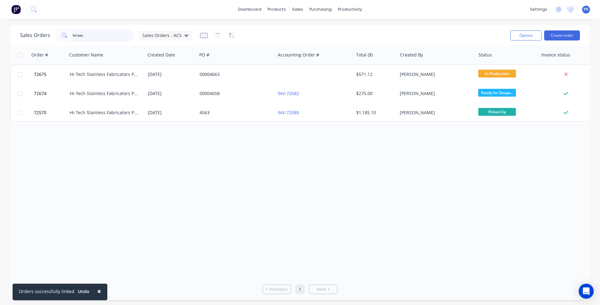
drag, startPoint x: 109, startPoint y: 36, endPoint x: 26, endPoint y: 42, distance: 83.1
click at [15, 35] on div "Sales Orders hi-tec Sales Orders - ACS Options Create order" at bounding box center [300, 35] width 580 height 20
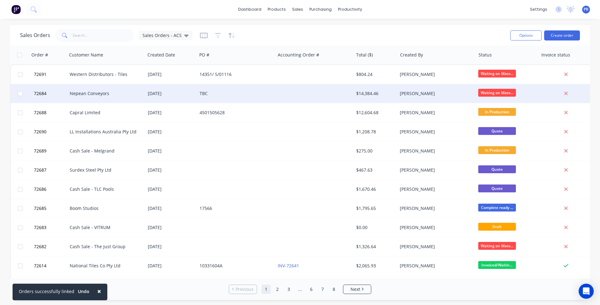
click at [101, 99] on div "Nepean Conveyors" at bounding box center [106, 93] width 78 height 19
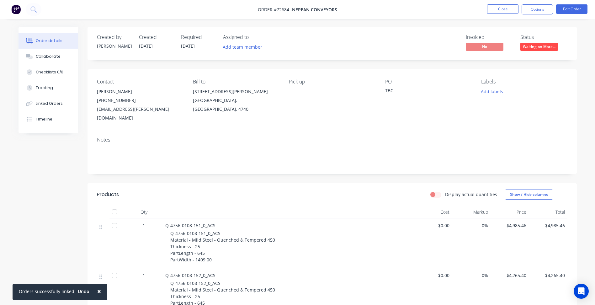
click at [394, 92] on div "TBC" at bounding box center [424, 91] width 78 height 9
click at [574, 5] on button "Edit Order" at bounding box center [571, 8] width 31 height 9
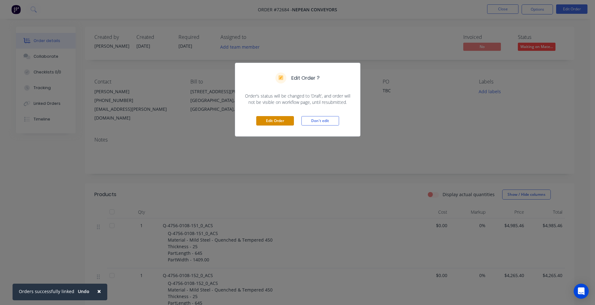
click at [285, 118] on button "Edit Order" at bounding box center [275, 120] width 38 height 9
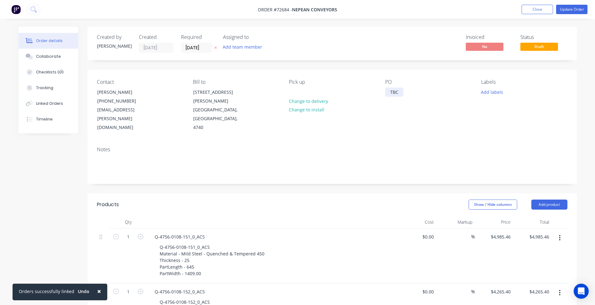
click at [393, 93] on div "TBC" at bounding box center [394, 92] width 18 height 9
click at [339, 193] on header "Products Show / Hide columns Add product" at bounding box center [332, 204] width 489 height 23
click at [567, 10] on button "Update Order" at bounding box center [571, 9] width 31 height 9
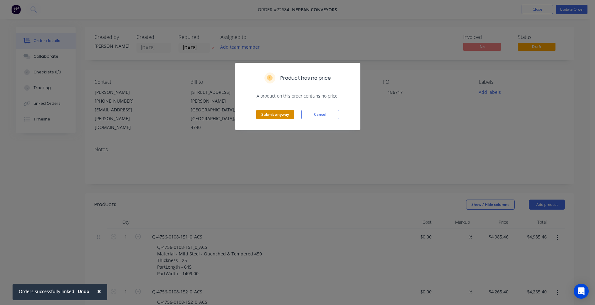
click at [282, 113] on button "Submit anyway" at bounding box center [275, 114] width 38 height 9
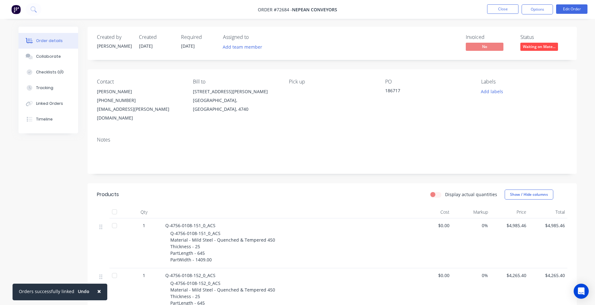
click at [419, 11] on nav "Order #72684 - Nepean Conveyors Close Options Edit Order" at bounding box center [297, 9] width 595 height 19
click at [510, 9] on button "Close" at bounding box center [502, 8] width 31 height 9
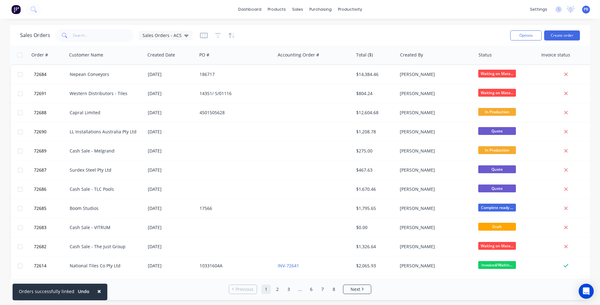
click at [395, 10] on div "dashboard products sales purchasing productivity dashboard products Product Cat…" at bounding box center [300, 9] width 600 height 19
click at [92, 33] on input "text" at bounding box center [103, 35] width 61 height 13
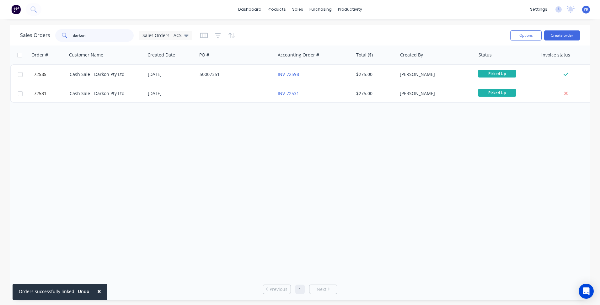
type input "darkon"
drag, startPoint x: 92, startPoint y: 35, endPoint x: 37, endPoint y: 32, distance: 55.3
click at [56, 35] on div "darkon" at bounding box center [94, 35] width 78 height 13
click at [568, 36] on button "Create order" at bounding box center [562, 35] width 36 height 10
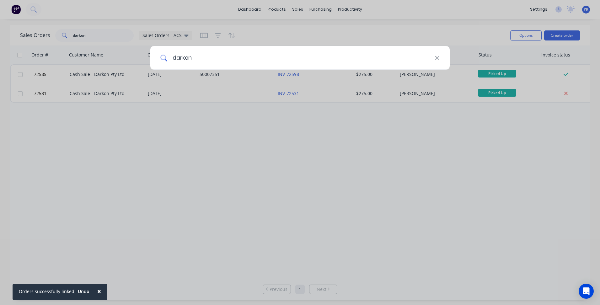
type input "darkon"
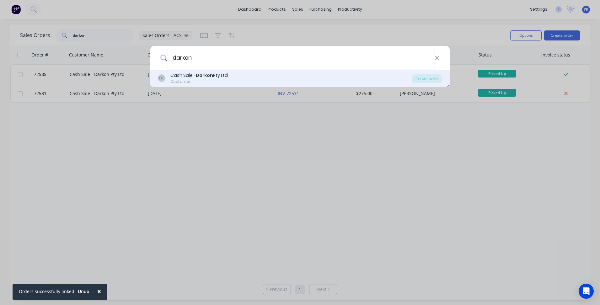
click at [208, 77] on b "Darkon" at bounding box center [204, 75] width 17 height 6
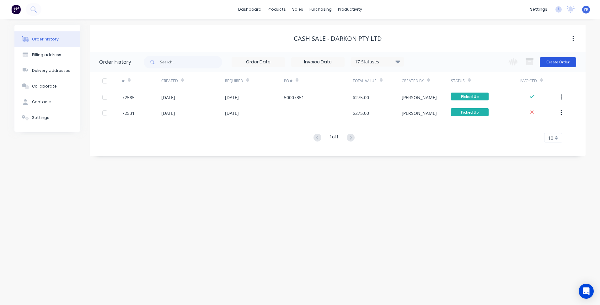
click at [557, 64] on button "Create Order" at bounding box center [558, 62] width 36 height 10
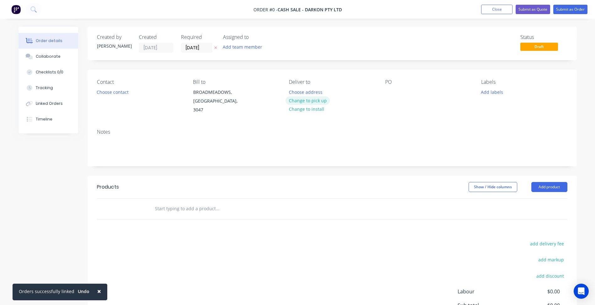
click at [317, 100] on button "Change to pick up" at bounding box center [308, 100] width 45 height 8
click at [392, 91] on div at bounding box center [390, 92] width 10 height 9
paste div
click at [120, 92] on button "Choose contact" at bounding box center [112, 92] width 39 height 8
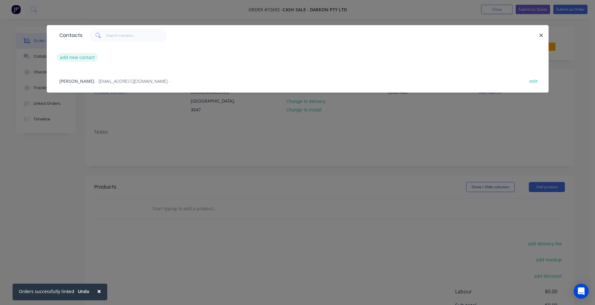
click at [81, 55] on button "add new contact" at bounding box center [77, 57] width 41 height 8
select select "AU"
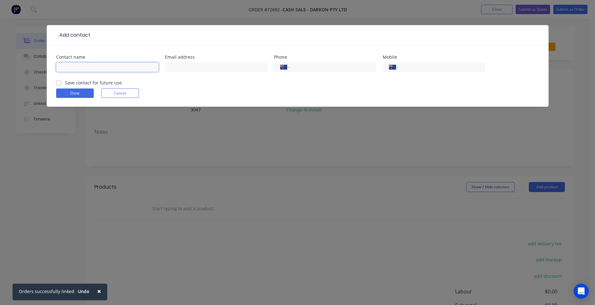
click at [75, 69] on input "text" at bounding box center [107, 66] width 103 height 9
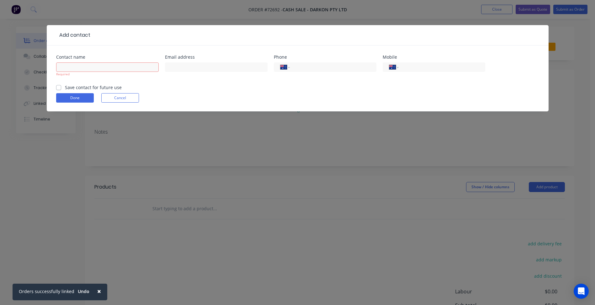
click at [131, 149] on div "Add contact Contact name Required Email address Phone International [GEOGRAPHIC…" at bounding box center [297, 152] width 595 height 305
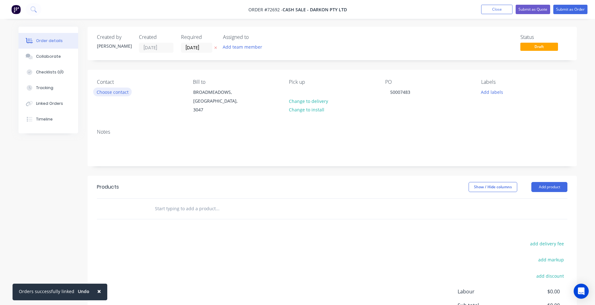
click at [124, 92] on button "Choose contact" at bounding box center [112, 92] width 39 height 8
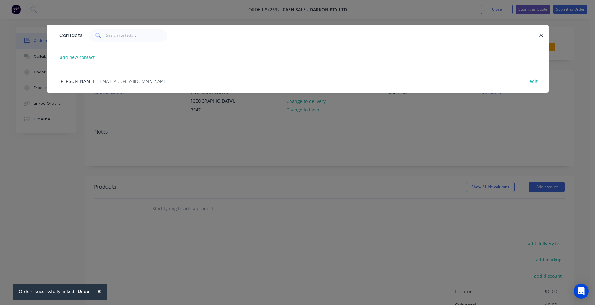
click at [127, 79] on span "- [EMAIL_ADDRESS][DOMAIN_NAME] -" at bounding box center [133, 81] width 75 height 6
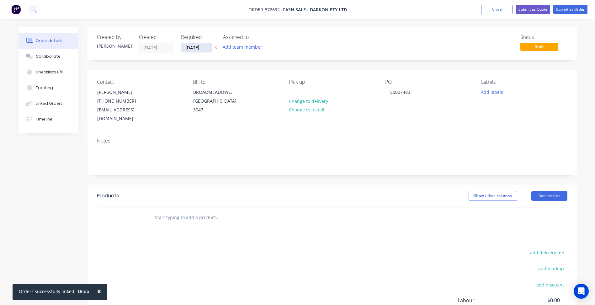
click at [197, 45] on input "[DATE]" at bounding box center [196, 47] width 31 height 9
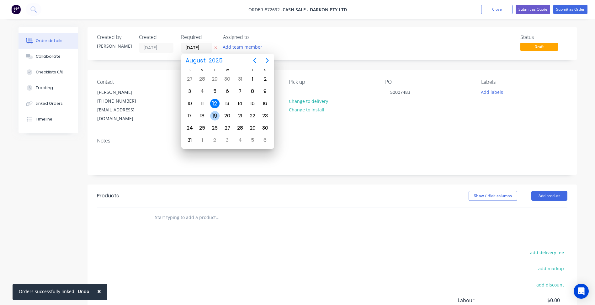
click at [215, 113] on div "19" at bounding box center [214, 115] width 9 height 9
type input "[DATE]"
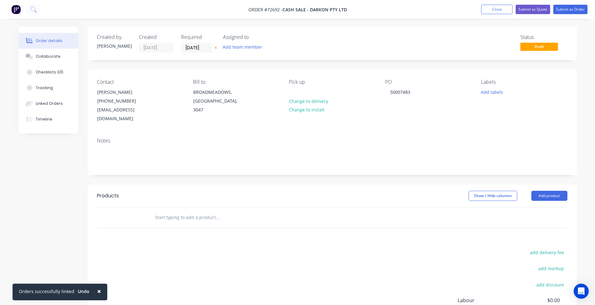
click at [413, 185] on header "Products Show / Hide columns Add product" at bounding box center [332, 196] width 489 height 23
click at [545, 191] on button "Add product" at bounding box center [550, 196] width 36 height 10
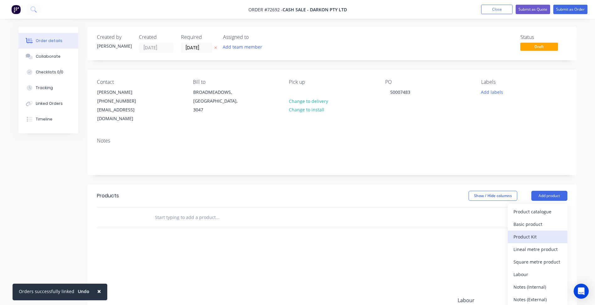
scroll to position [63, 0]
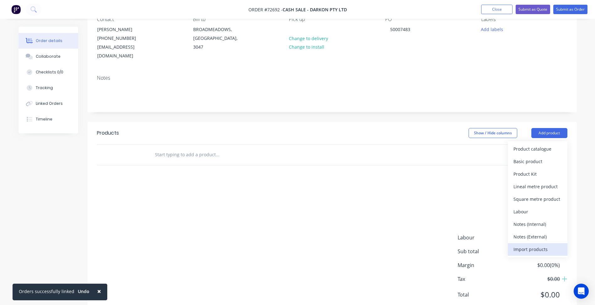
click at [528, 245] on div "Import products" at bounding box center [538, 249] width 48 height 9
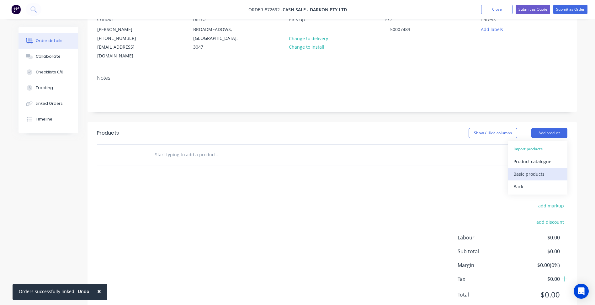
click at [530, 169] on div "Basic products" at bounding box center [538, 173] width 48 height 9
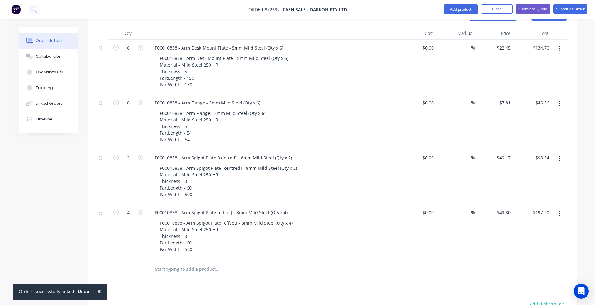
scroll to position [24, 0]
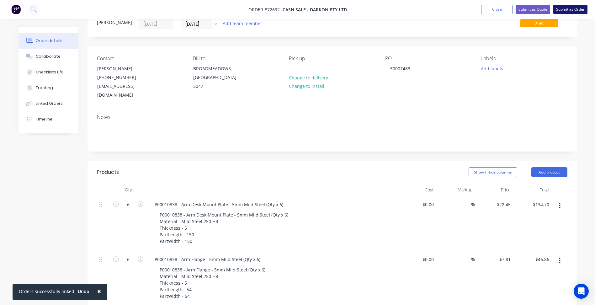
click at [570, 9] on button "Submit as Order" at bounding box center [571, 9] width 34 height 9
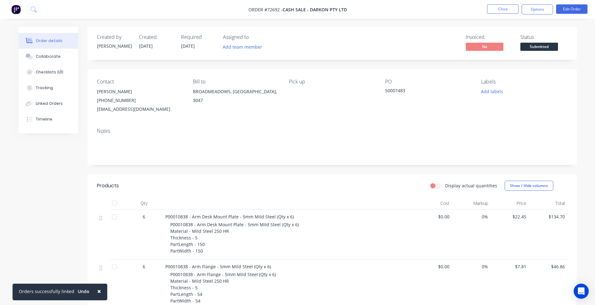
click at [537, 45] on span "Submitted" at bounding box center [540, 47] width 38 height 8
click at [506, 8] on button "Close" at bounding box center [502, 8] width 31 height 9
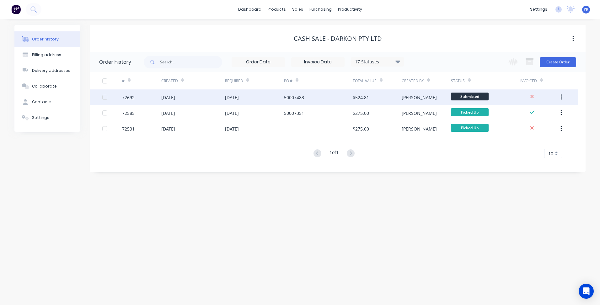
click at [467, 96] on span "Submitted" at bounding box center [470, 97] width 38 height 8
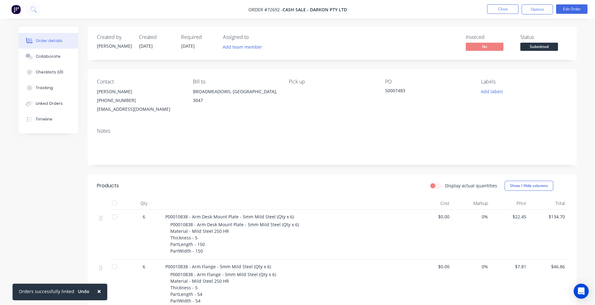
click at [532, 43] on span "Submitted" at bounding box center [540, 47] width 38 height 8
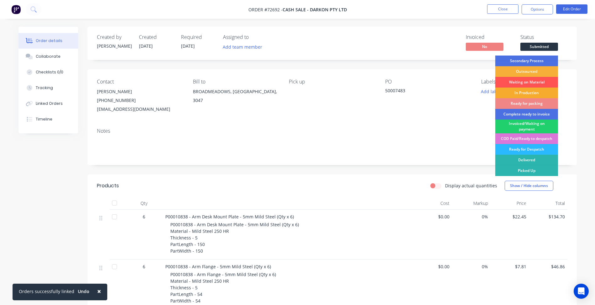
click at [523, 96] on div "In Production" at bounding box center [526, 93] width 63 height 11
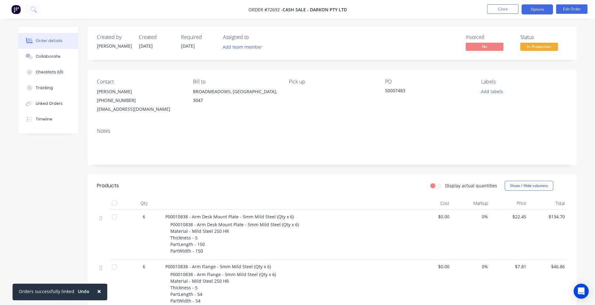
click at [537, 7] on button "Options" at bounding box center [537, 9] width 31 height 10
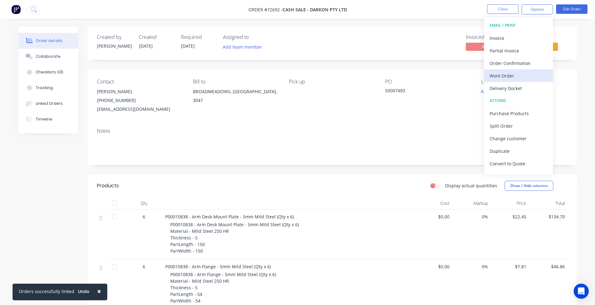
click at [504, 76] on div "Work Order" at bounding box center [519, 75] width 58 height 9
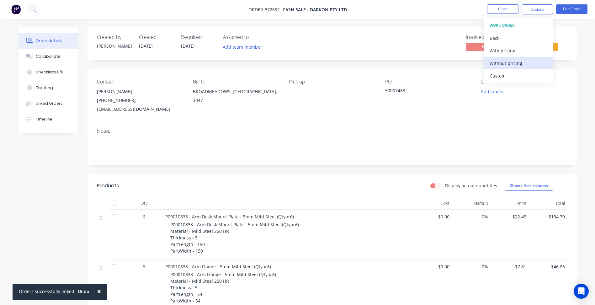
click at [507, 66] on div "Without pricing" at bounding box center [519, 63] width 58 height 9
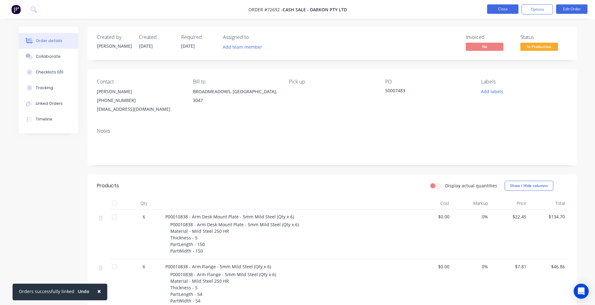
click at [499, 12] on button "Close" at bounding box center [502, 8] width 31 height 9
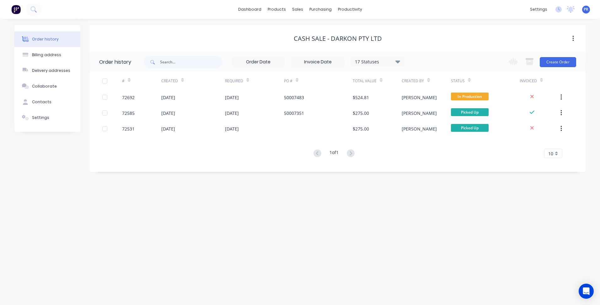
click at [129, 168] on div "Order history 17 Statuses Invoice Status Invoiced Not Invoiced Partial Order St…" at bounding box center [338, 112] width 496 height 120
